Goal: Task Accomplishment & Management: Manage account settings

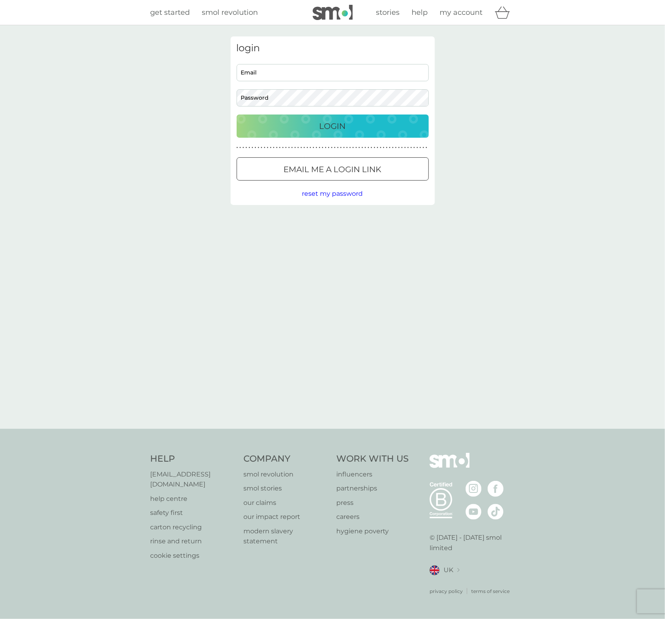
click at [319, 68] on input "Email" at bounding box center [333, 72] width 192 height 17
type input "elisha+uk3407i@smolproducts.com"
click at [347, 126] on div "Login" at bounding box center [333, 126] width 176 height 13
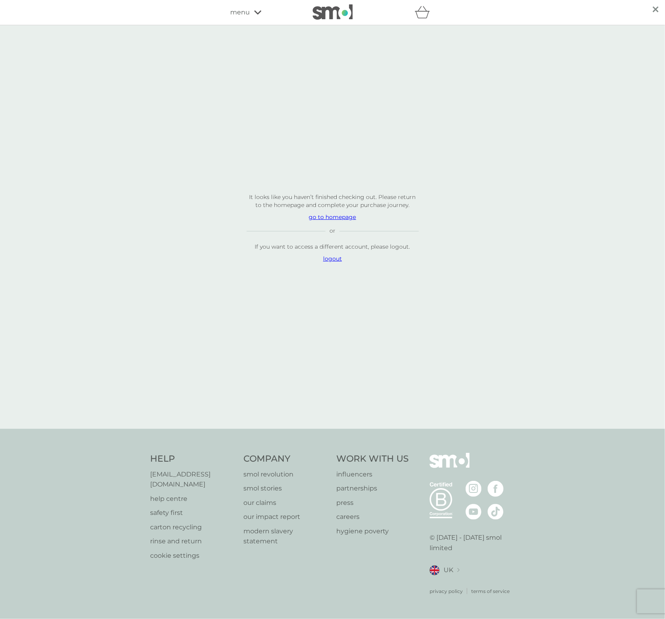
click at [333, 262] on p "logout" at bounding box center [333, 259] width 172 height 8
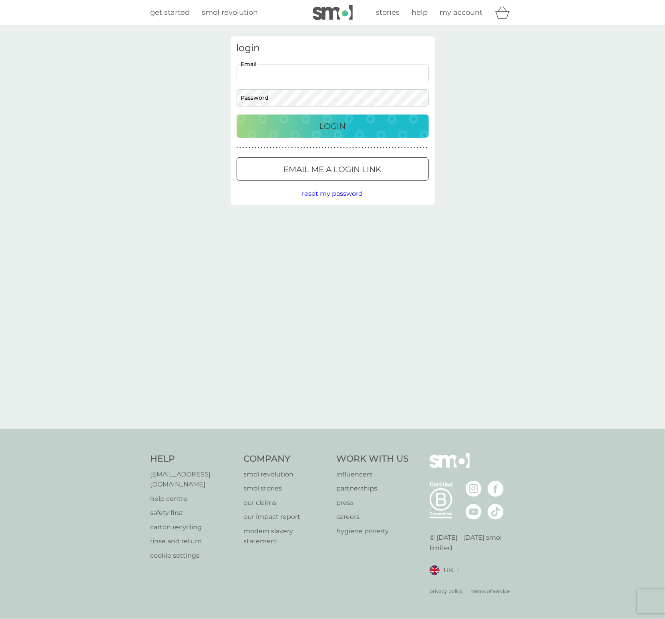
click at [273, 68] on input "Email" at bounding box center [333, 72] width 192 height 17
type input "elisha@smolproducts.com"
click at [337, 127] on p "Login" at bounding box center [332, 126] width 26 height 13
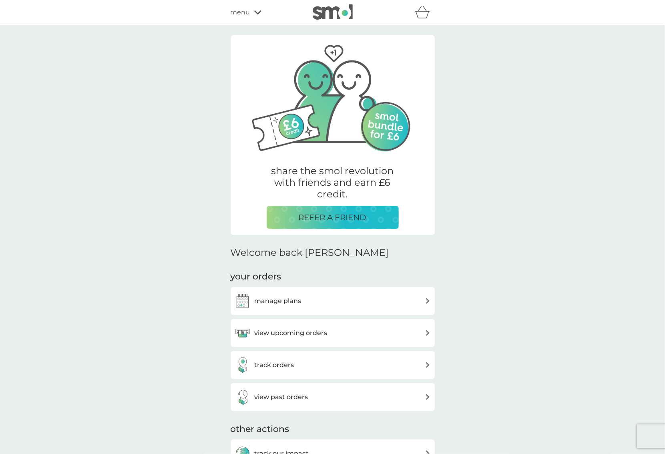
click at [102, 454] on div "share the smol revolution with friends and earn £6 credit. REFER A FRIEND Welco…" at bounding box center [332, 371] width 665 height 693
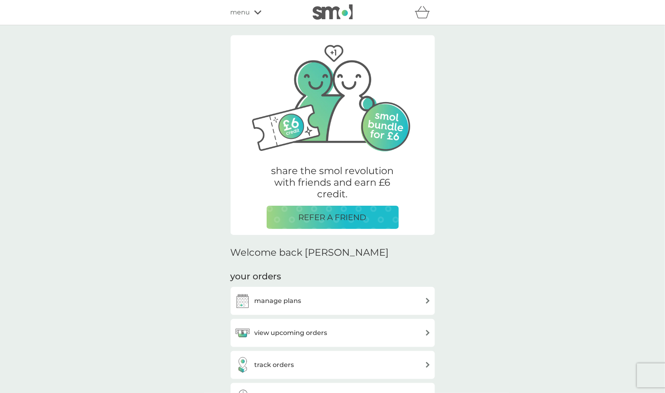
click at [256, 16] on div "menu" at bounding box center [265, 12] width 68 height 10
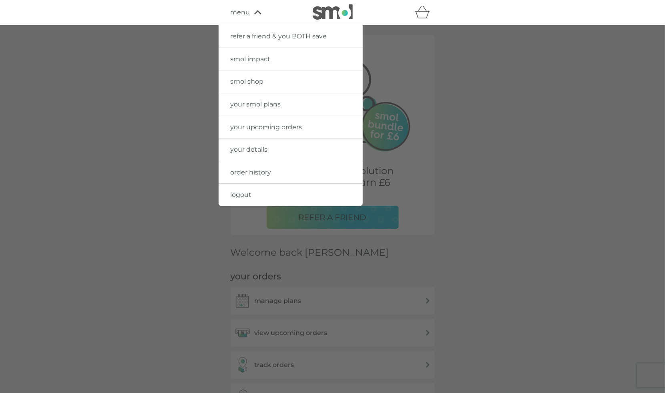
click at [260, 193] on link "logout" at bounding box center [291, 195] width 144 height 22
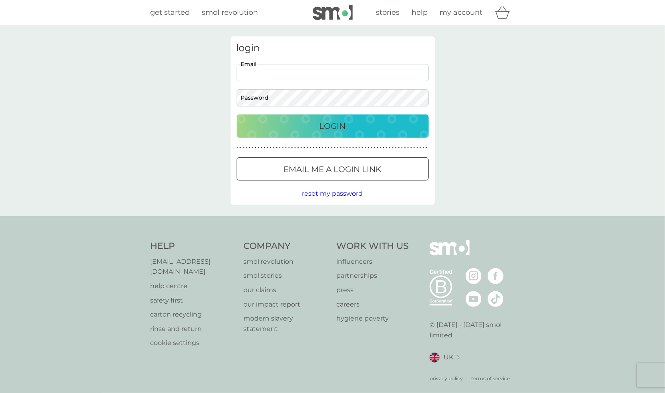
click at [279, 71] on input "Email" at bounding box center [333, 72] width 192 height 17
drag, startPoint x: 255, startPoint y: 71, endPoint x: 292, endPoint y: 60, distance: 38.5
click at [255, 71] on input "elisha@smolproducts.com" at bounding box center [333, 72] width 192 height 17
click at [237, 114] on button "Login" at bounding box center [333, 125] width 192 height 23
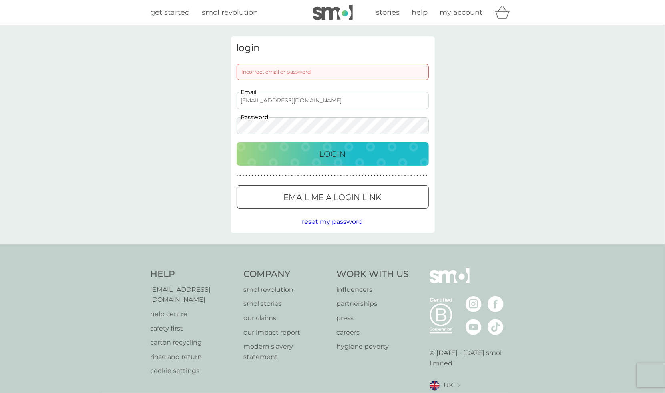
drag, startPoint x: 266, startPoint y: 98, endPoint x: 268, endPoint y: 84, distance: 14.6
click at [266, 98] on input "elisha+23@smolproducts.com" at bounding box center [333, 100] width 192 height 17
click at [237, 142] on button "Login" at bounding box center [333, 153] width 192 height 23
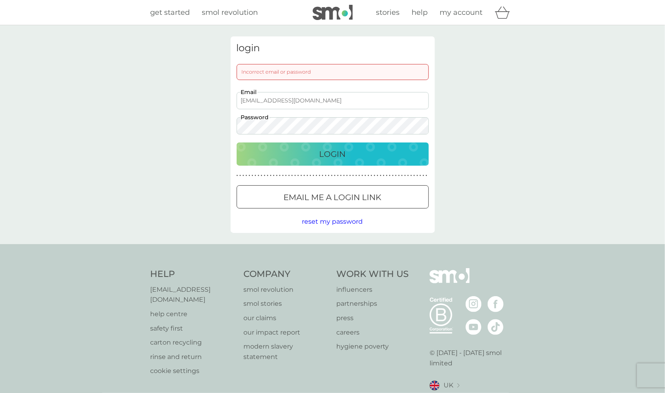
click at [262, 151] on div "Login" at bounding box center [333, 154] width 176 height 13
click at [265, 103] on input "elisha+15@smolproducts.com" at bounding box center [333, 100] width 192 height 17
type input "elisha+1@smolproducts.com"
click at [237, 142] on button "Login" at bounding box center [333, 153] width 192 height 23
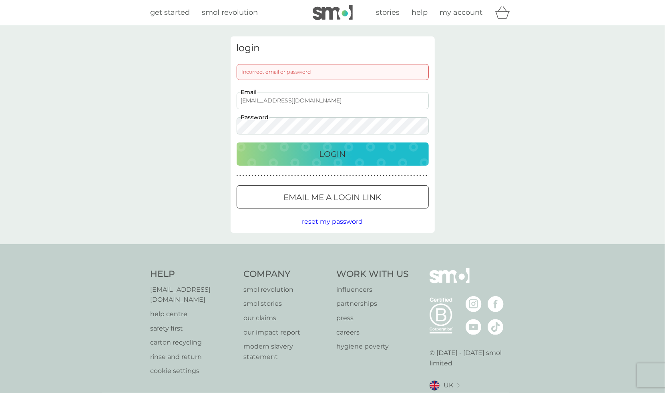
click at [529, 104] on div "login Incorrect email or password elisha+1@smolproducts.com Email Password Logi…" at bounding box center [332, 134] width 665 height 219
click at [237, 142] on button "Login" at bounding box center [333, 153] width 192 height 23
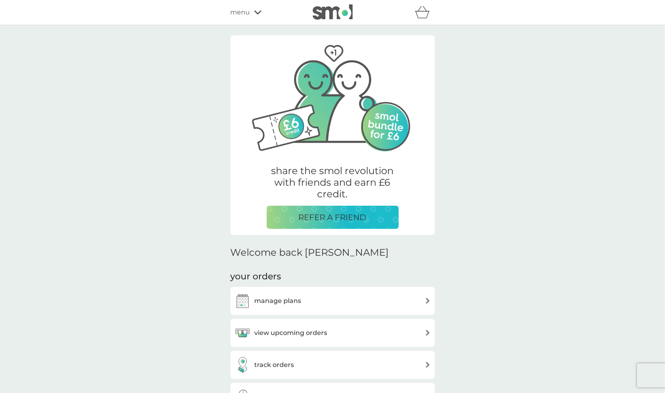
click at [257, 12] on icon at bounding box center [257, 12] width 7 height 5
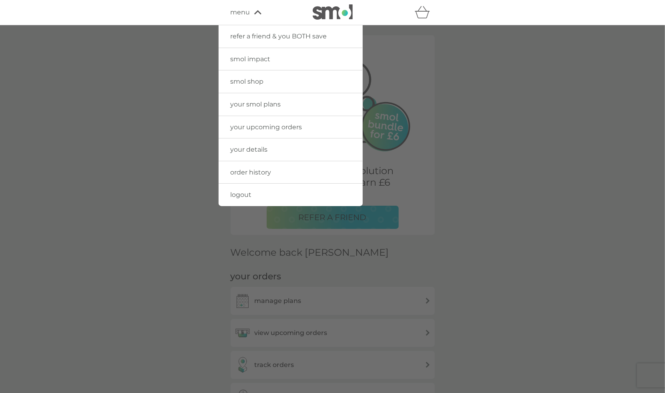
click at [256, 191] on link "logout" at bounding box center [291, 195] width 144 height 22
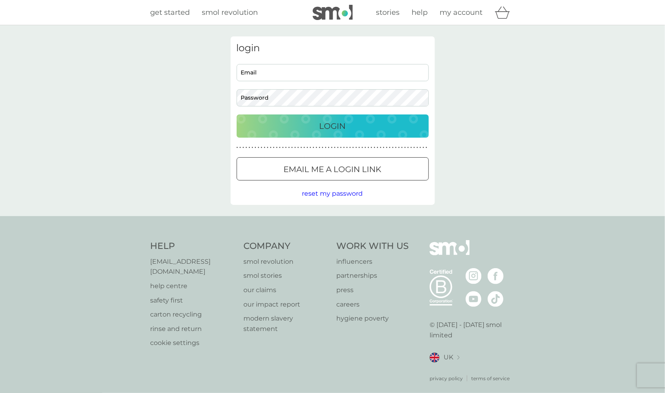
click at [258, 69] on input "Email" at bounding box center [333, 72] width 192 height 17
click at [264, 68] on input "[EMAIL_ADDRESS][DOMAIN_NAME]" at bounding box center [333, 72] width 192 height 17
click at [262, 72] on input "[EMAIL_ADDRESS][DOMAIN_NAME]" at bounding box center [333, 72] width 192 height 17
type input "[EMAIL_ADDRESS][DOMAIN_NAME]"
click at [237, 114] on button "Login" at bounding box center [333, 125] width 192 height 23
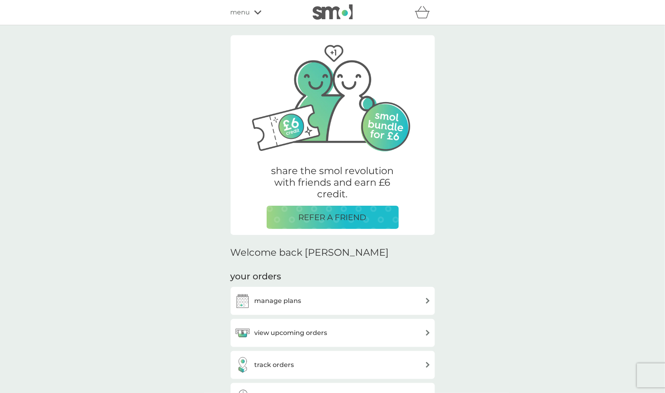
click at [256, 7] on div "menu" at bounding box center [265, 12] width 68 height 10
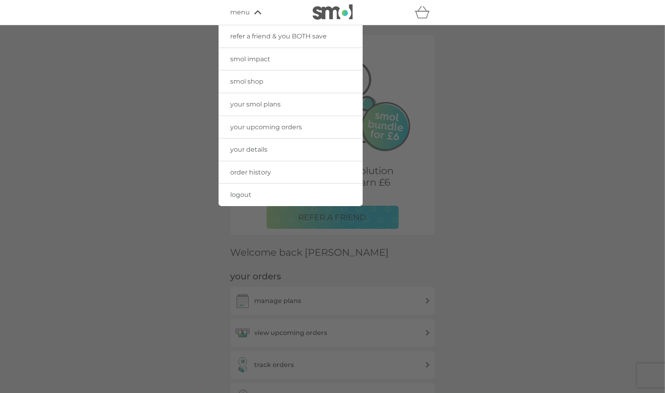
click at [251, 191] on link "logout" at bounding box center [291, 195] width 144 height 22
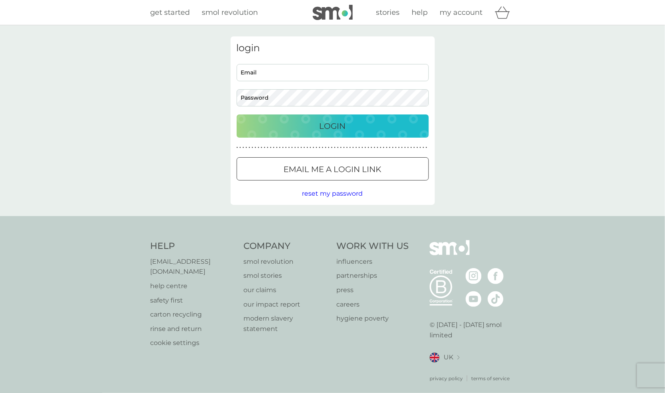
click at [259, 84] on div "Email Password" at bounding box center [332, 85] width 198 height 42
click at [261, 75] on input "Email" at bounding box center [333, 72] width 192 height 17
type input "[EMAIL_ADDRESS][DOMAIN_NAME]"
click at [237, 114] on button "Login" at bounding box center [333, 125] width 192 height 23
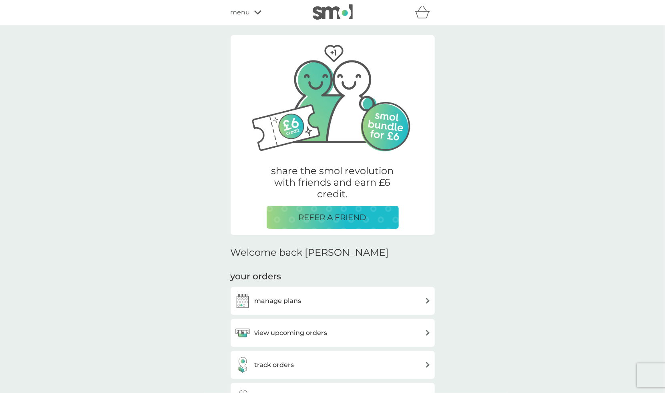
click at [255, 13] on icon at bounding box center [257, 12] width 7 height 5
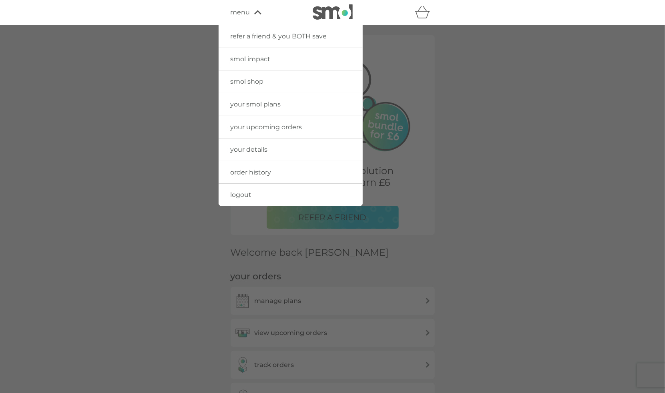
click at [275, 190] on link "logout" at bounding box center [291, 195] width 144 height 22
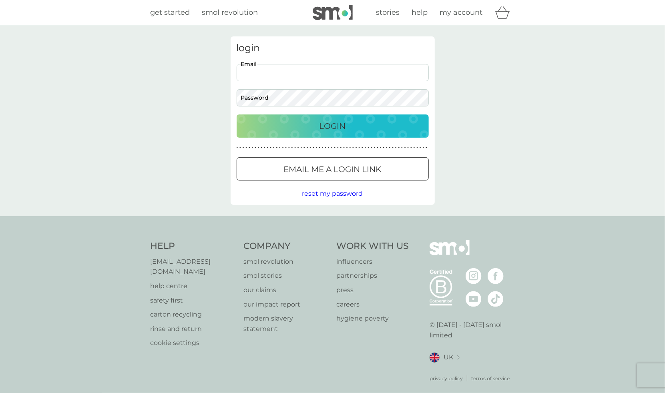
click at [251, 74] on input "Email" at bounding box center [333, 72] width 192 height 17
type input "elisha+12@smolproducts.com"
click at [294, 72] on input "elisha+12@smolproducts.com" at bounding box center [333, 72] width 192 height 17
